Goal: Transaction & Acquisition: Purchase product/service

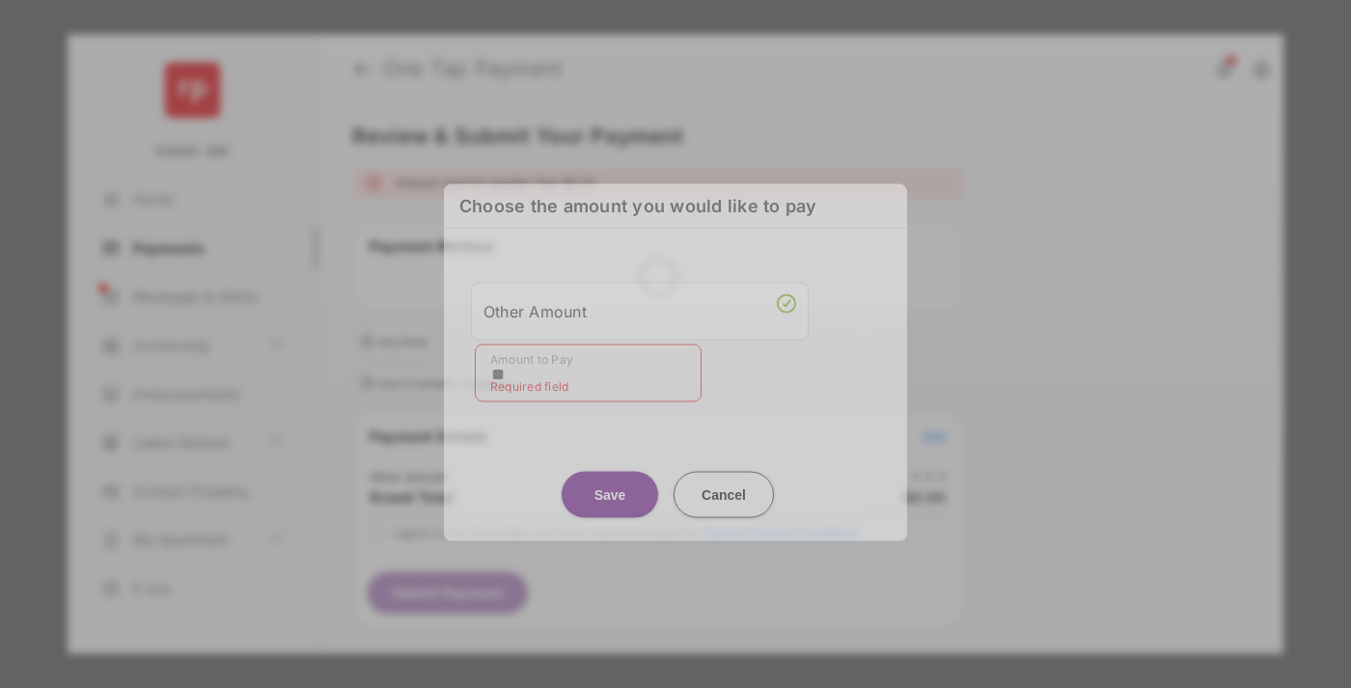
type input "**"
click at [610, 477] on button "Save" at bounding box center [610, 494] width 97 height 46
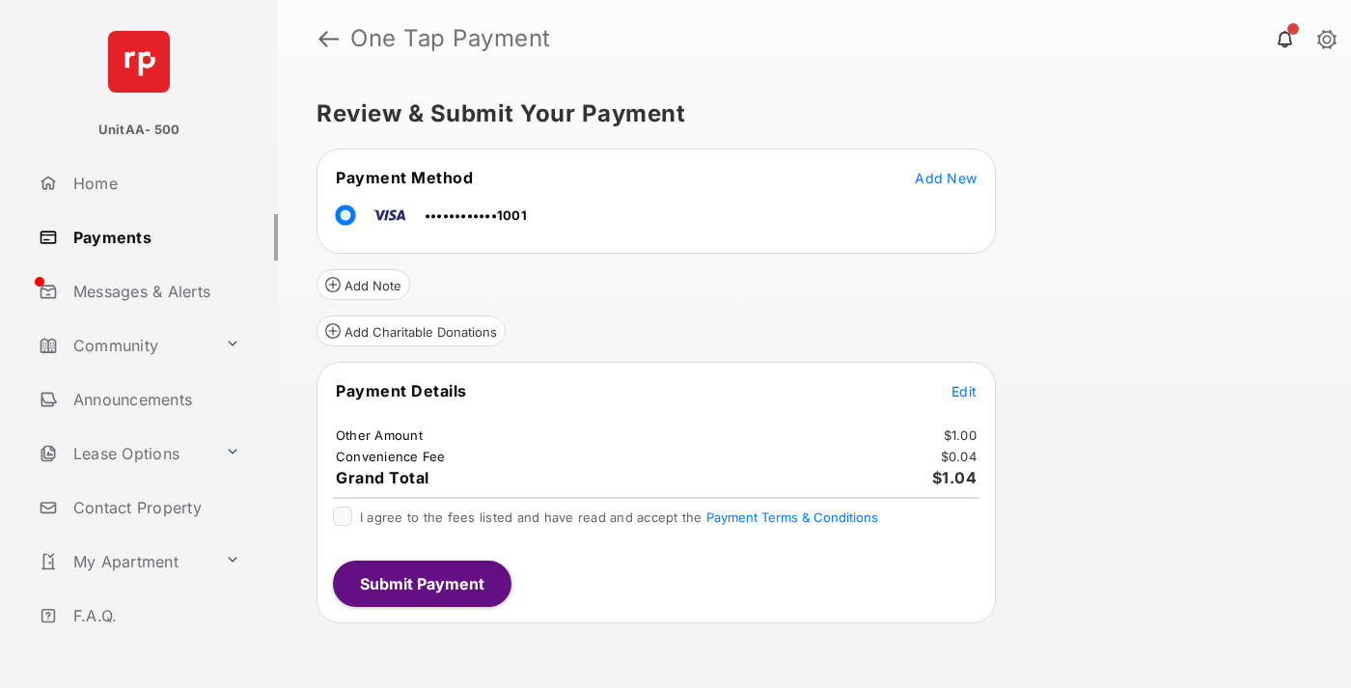
click at [964, 391] on span "Edit" at bounding box center [964, 391] width 25 height 16
click at [421, 583] on button "Submit Payment" at bounding box center [422, 584] width 179 height 46
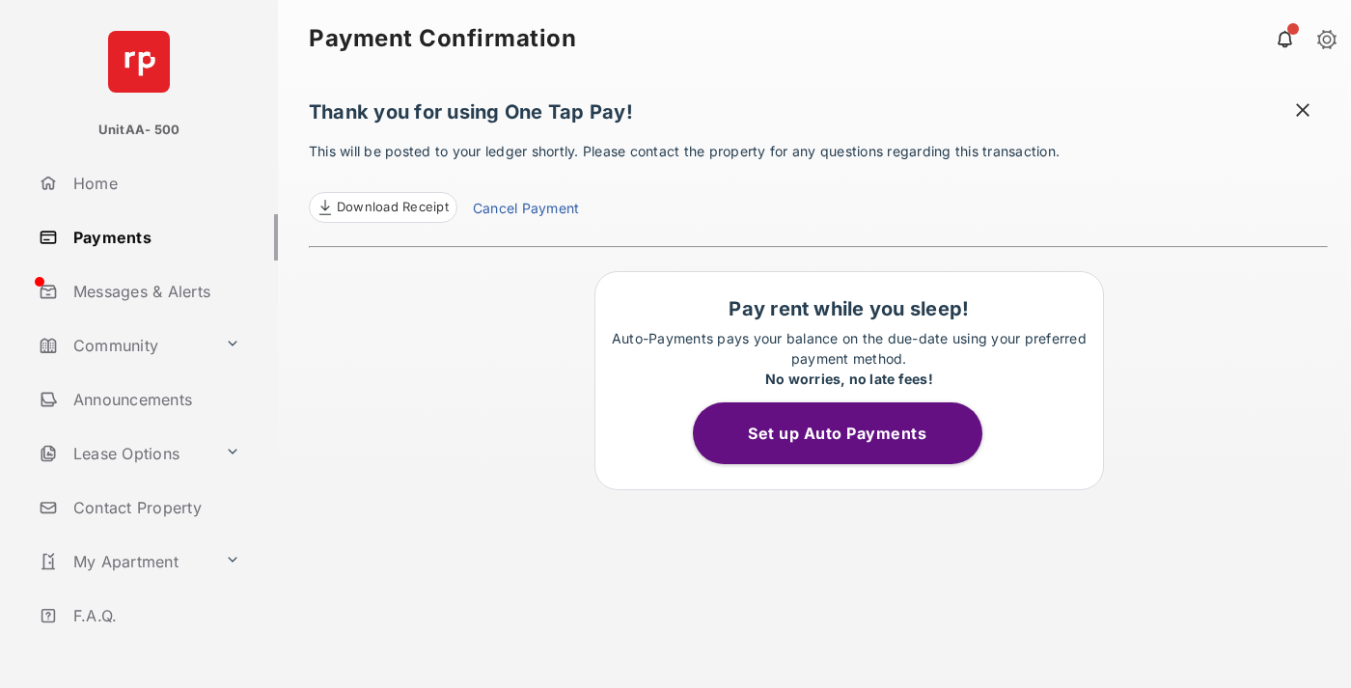
click at [151, 236] on link "Payments" at bounding box center [154, 237] width 247 height 46
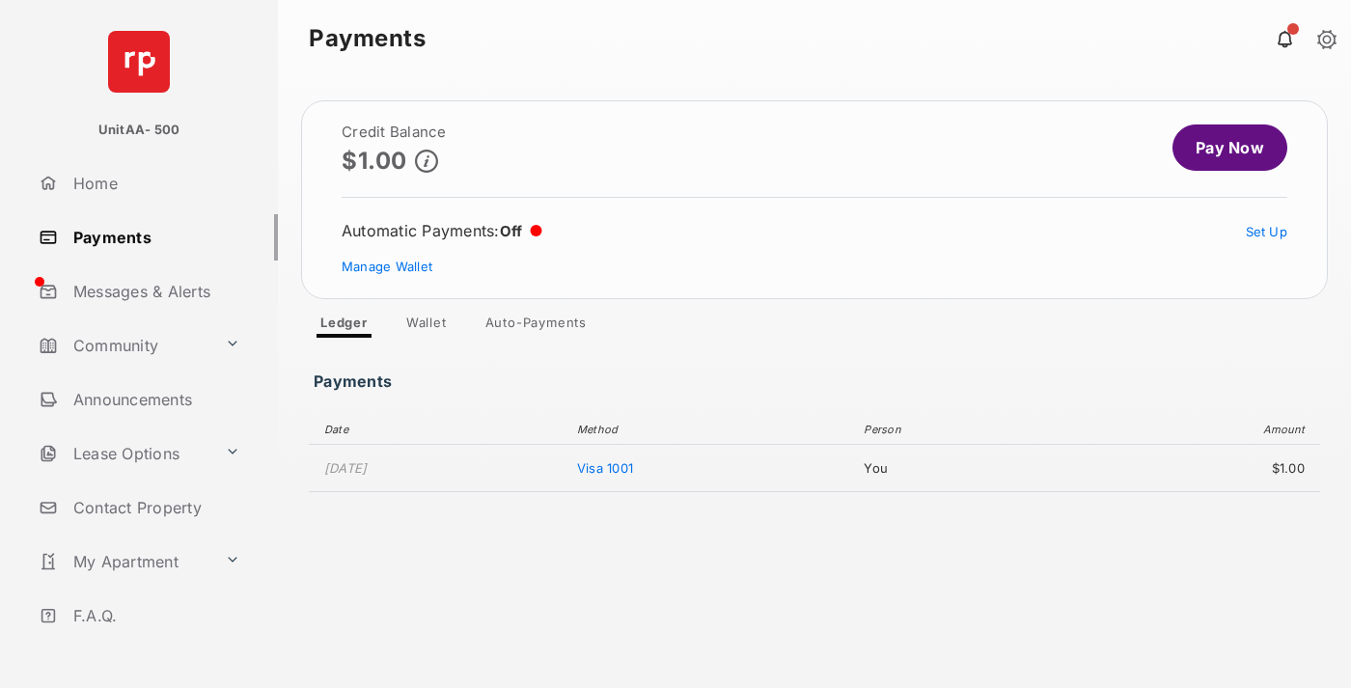
click at [1222, 148] on link "Pay Now" at bounding box center [1230, 148] width 115 height 46
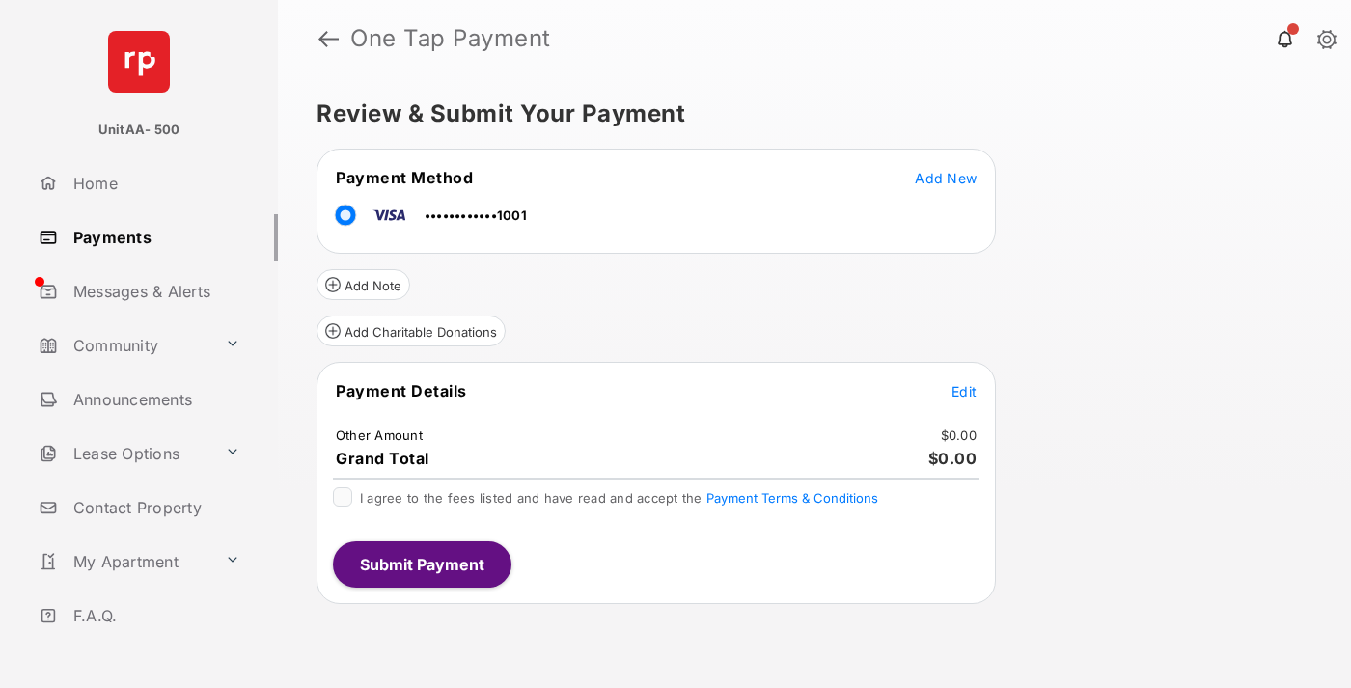
click at [964, 391] on span "Edit" at bounding box center [964, 391] width 25 height 16
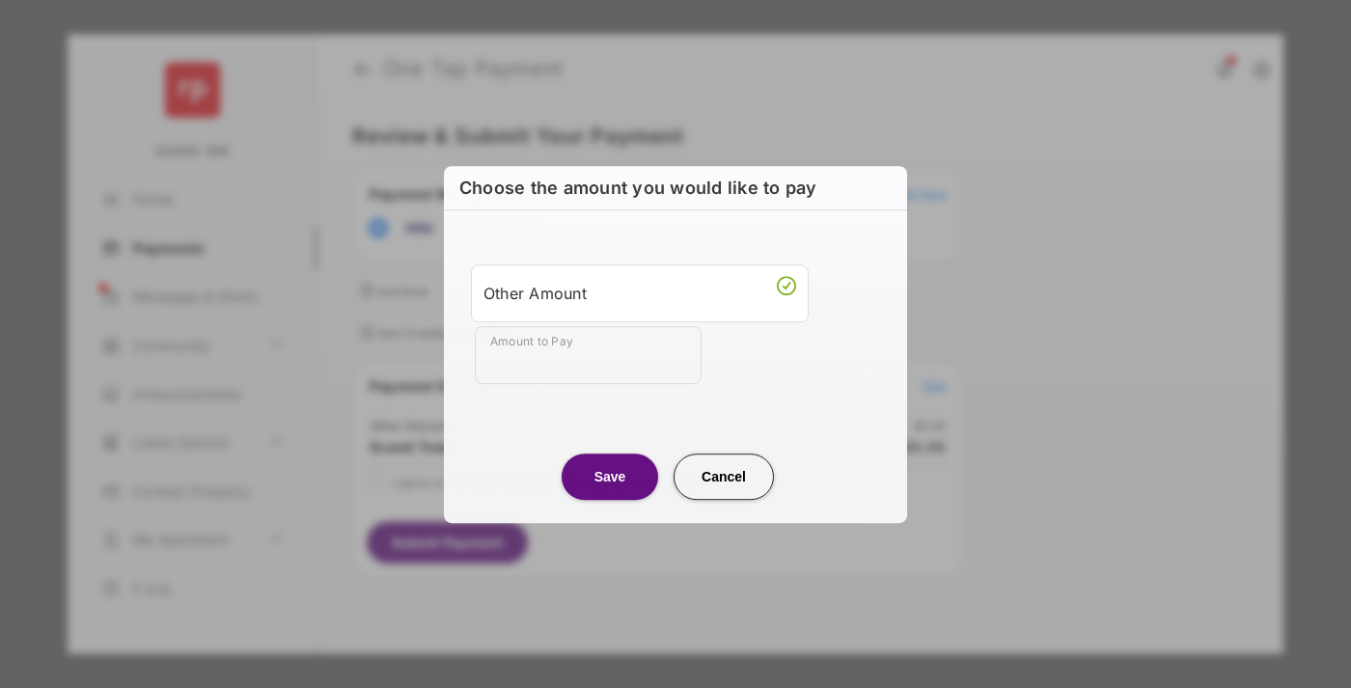
click at [640, 292] on div "Other Amount" at bounding box center [640, 293] width 313 height 33
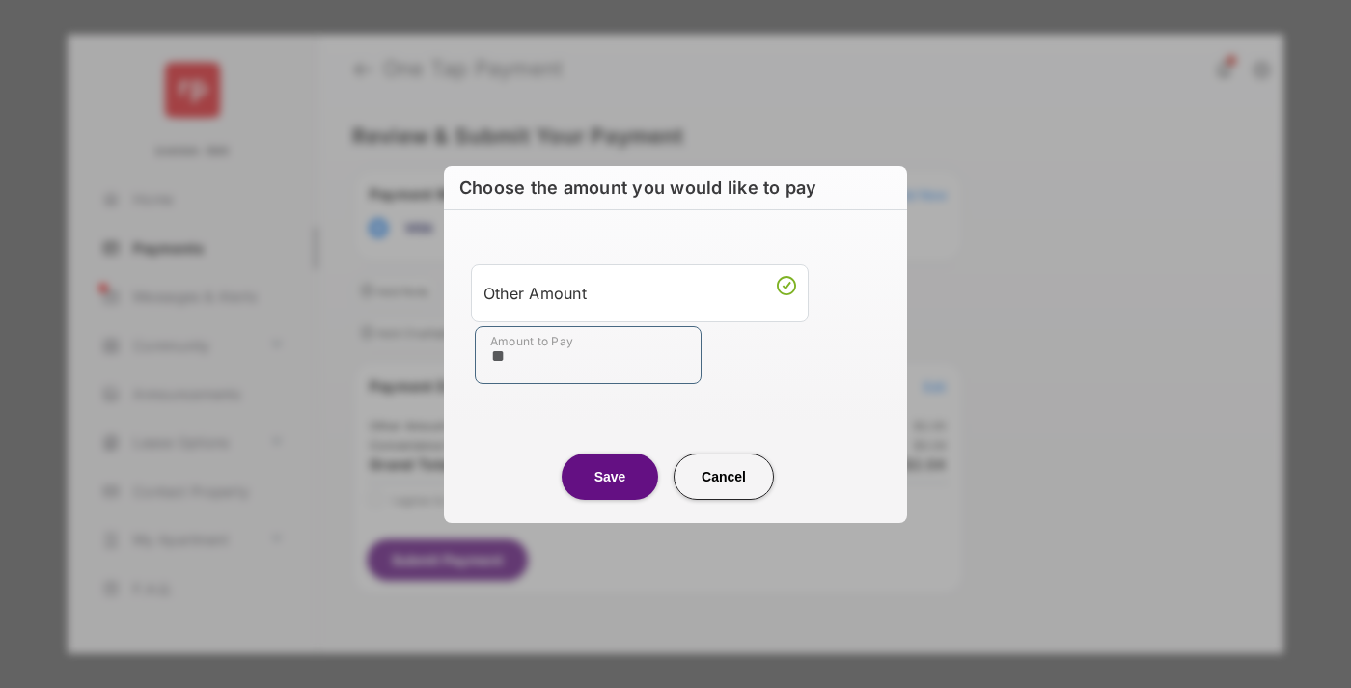
type input "**"
click at [610, 476] on button "Save" at bounding box center [610, 477] width 97 height 46
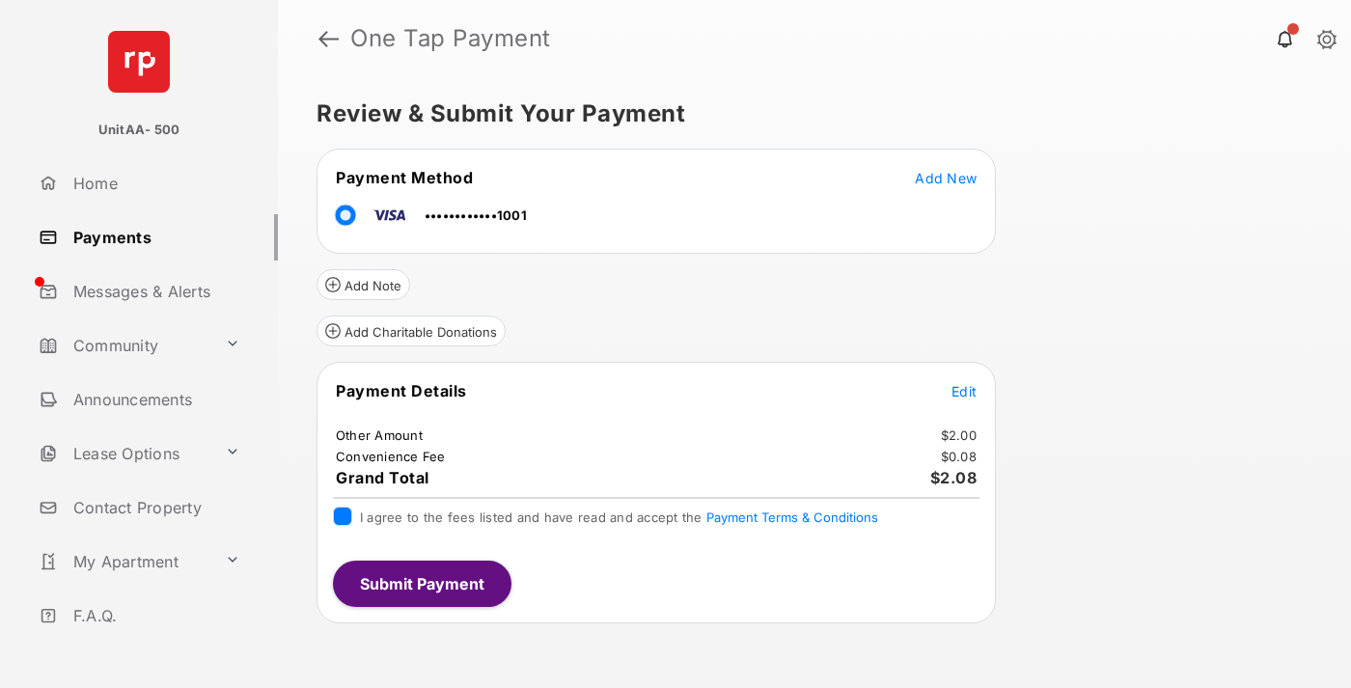
click at [421, 583] on button "Submit Payment" at bounding box center [422, 584] width 179 height 46
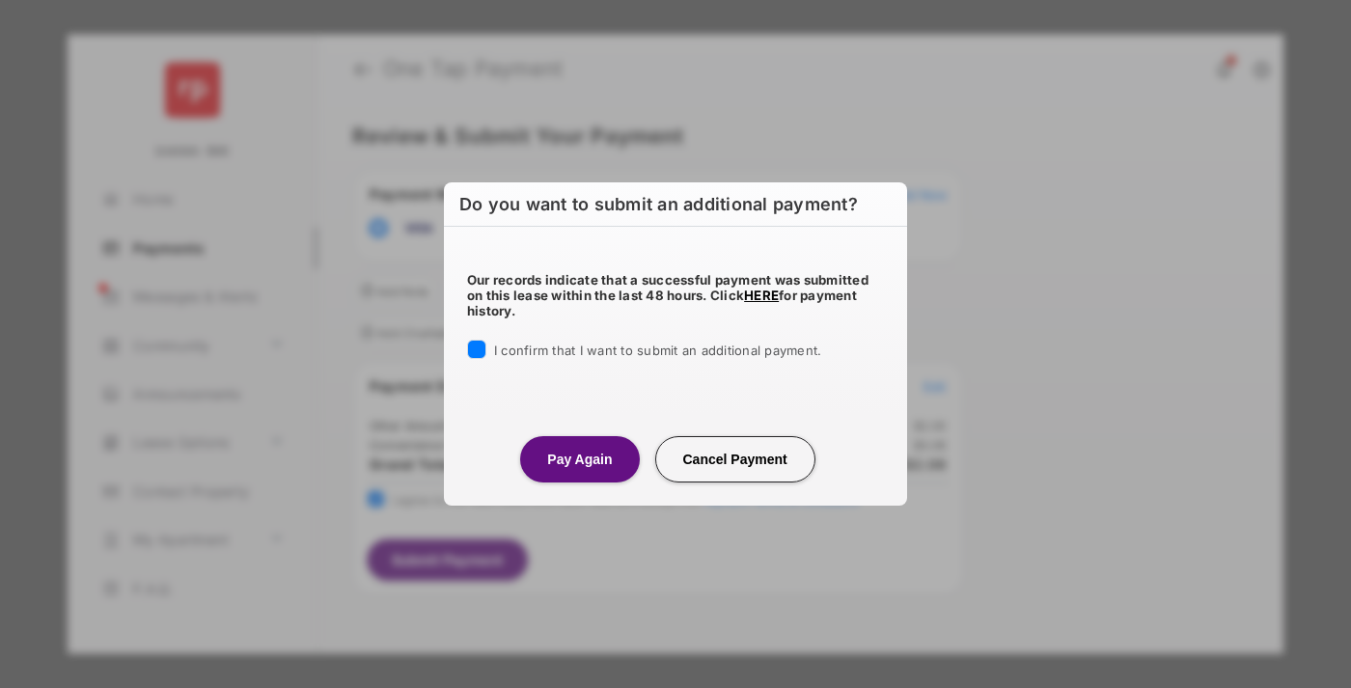
click at [579, 458] on button "Pay Again" at bounding box center [579, 459] width 119 height 46
